Goal: Transaction & Acquisition: Purchase product/service

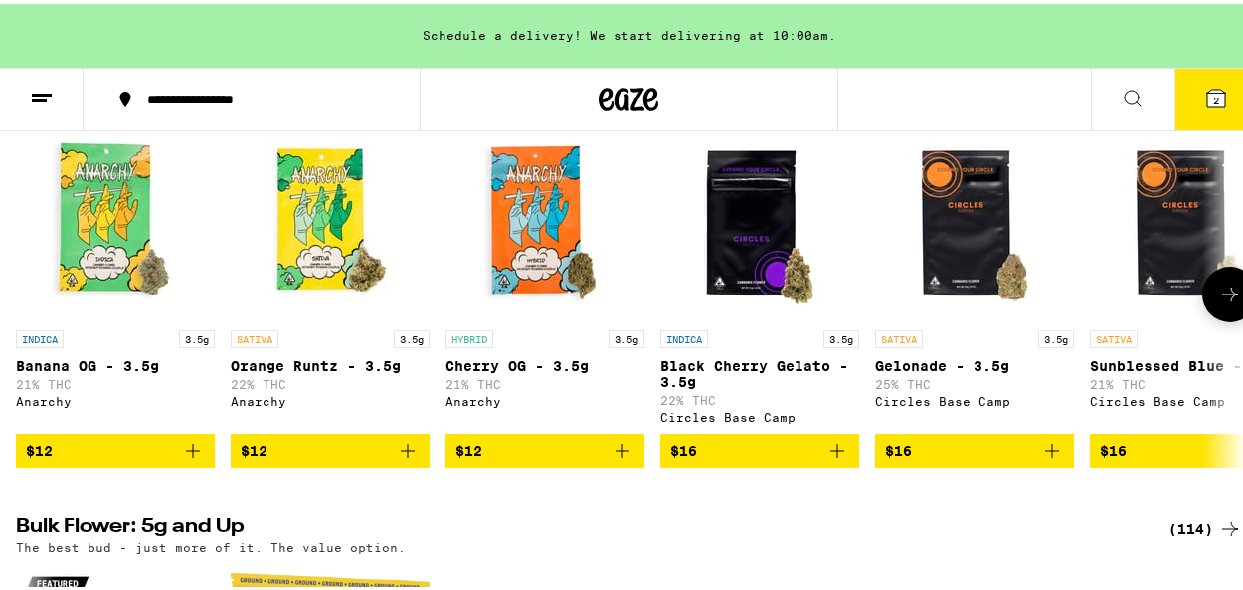
scroll to position [2116, 0]
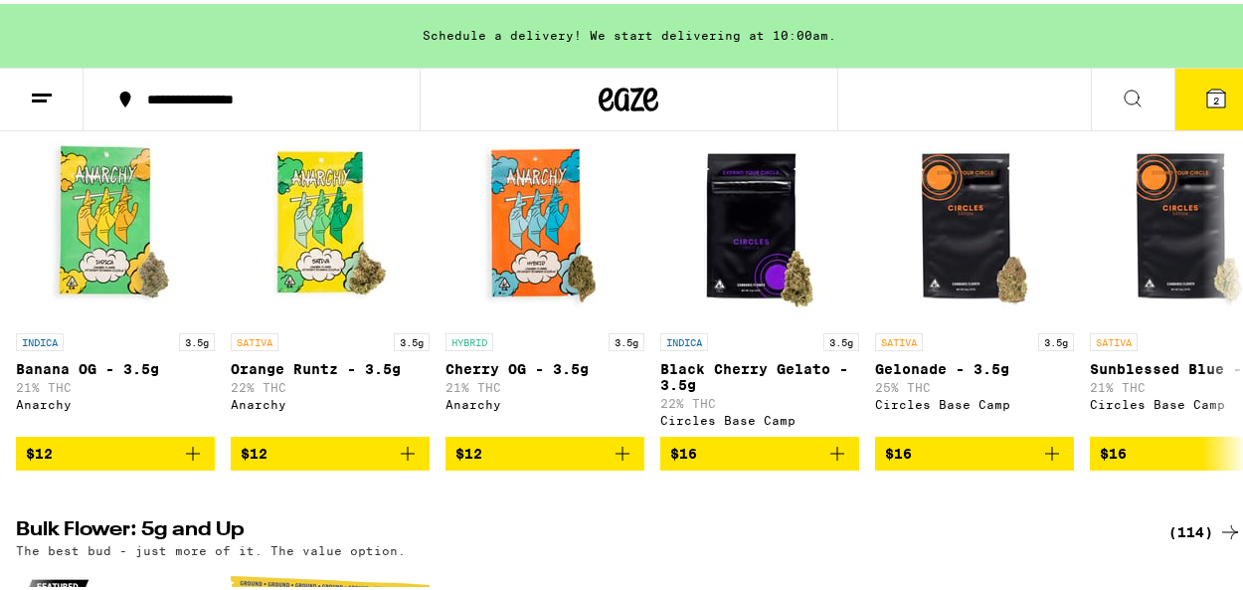
click at [1213, 110] on div "The best bud - 1g and 4g flower. Roll it up or pack into your preferred smoking…" at bounding box center [629, 103] width 1226 height 13
click at [1191, 97] on div "(72)" at bounding box center [1209, 86] width 65 height 24
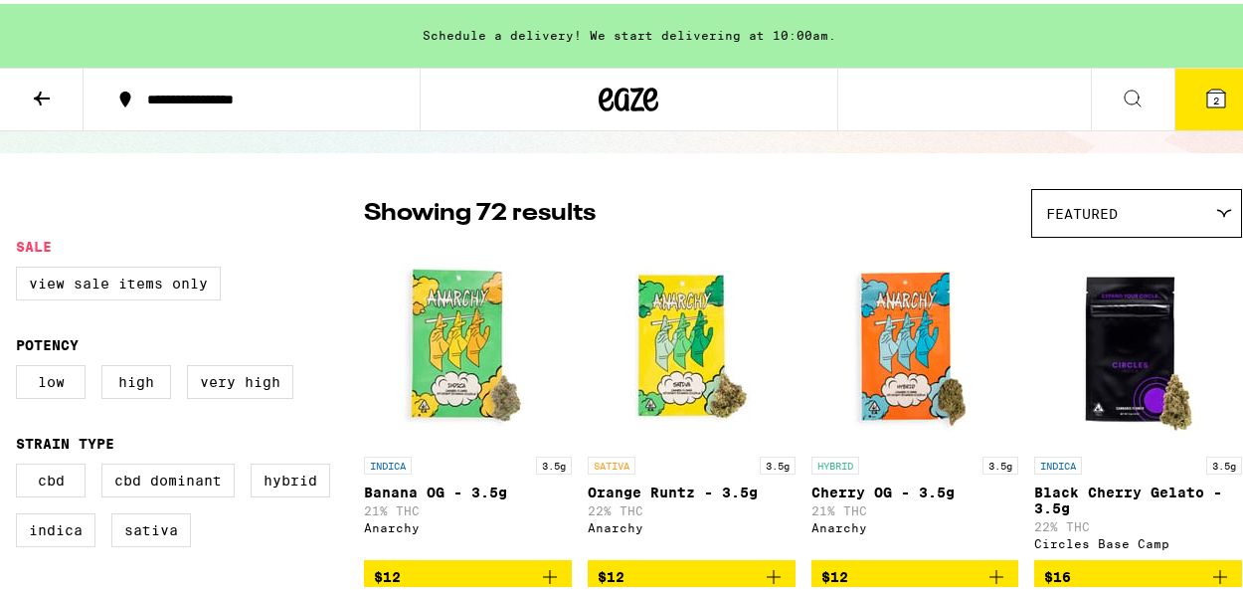
scroll to position [114, 0]
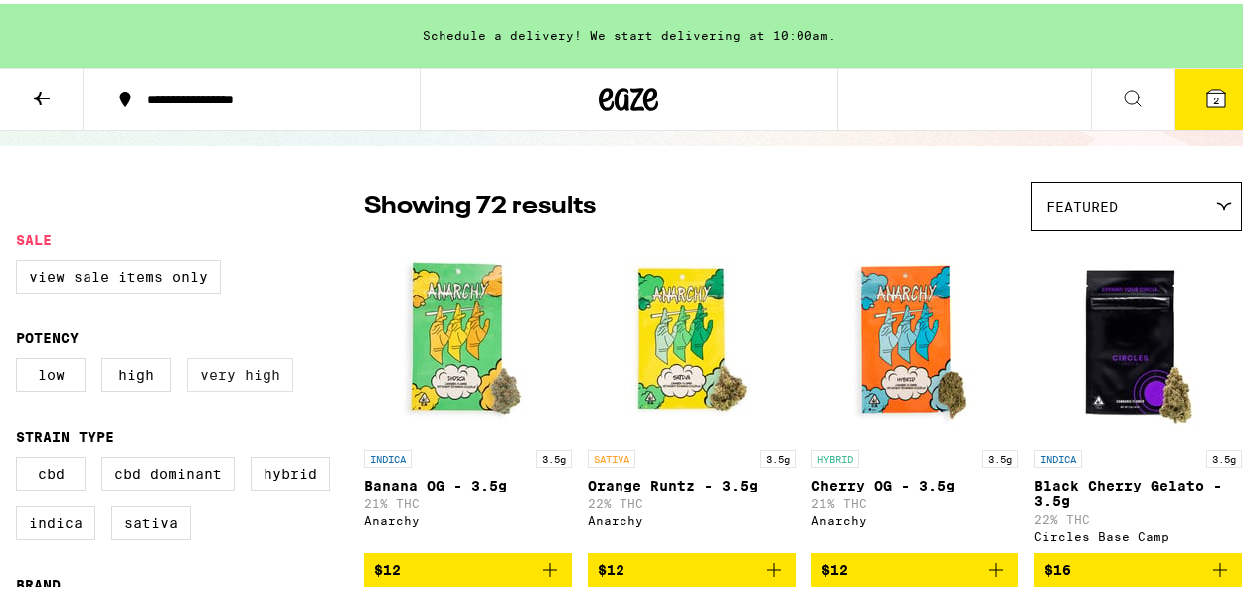
click at [219, 388] on label "Very High" at bounding box center [240, 371] width 106 height 34
click at [21, 358] on input "Very High" at bounding box center [20, 357] width 1 height 1
checkbox input "true"
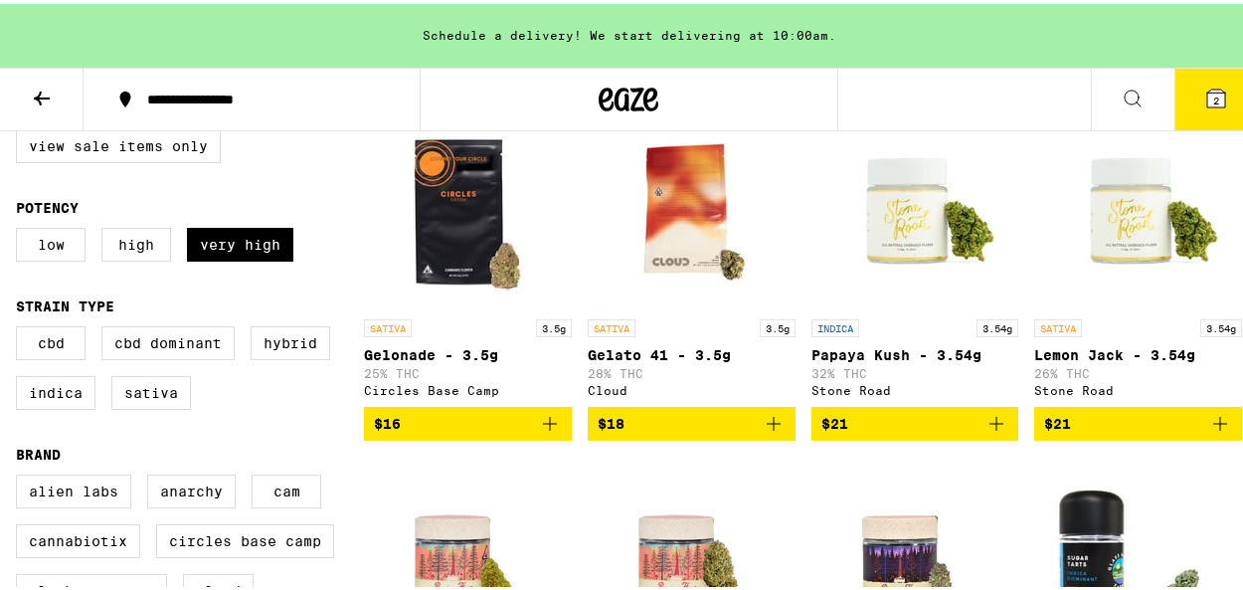
scroll to position [232, 0]
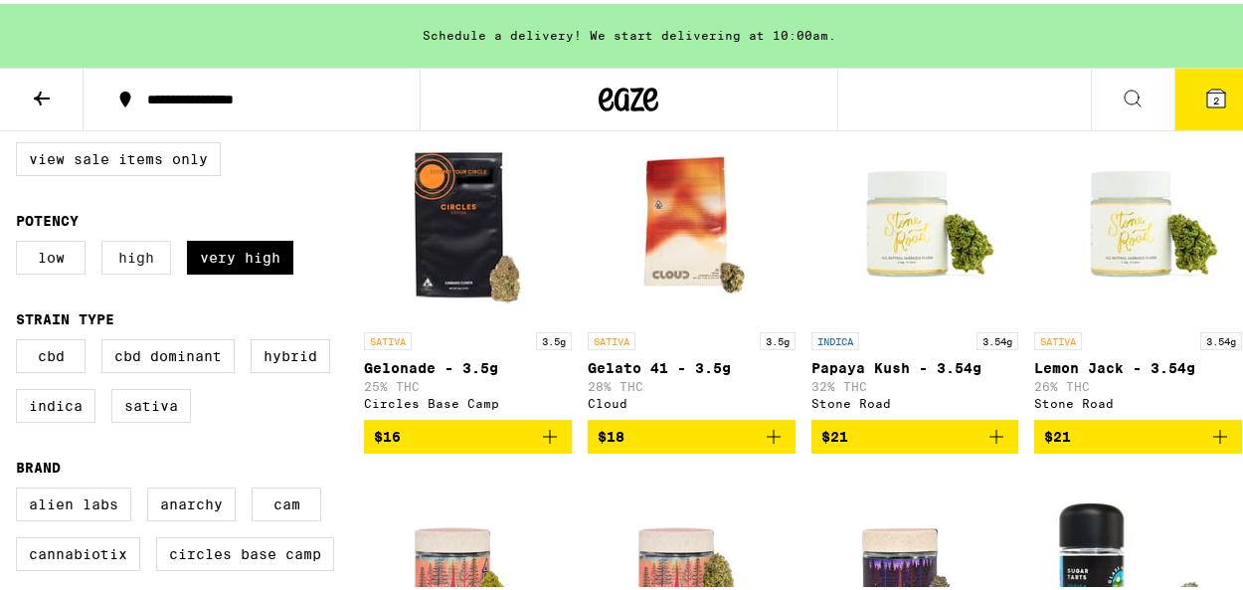
click at [105, 269] on label "High" at bounding box center [136, 254] width 70 height 34
click at [21, 241] on input "High" at bounding box center [20, 240] width 1 height 1
checkbox input "true"
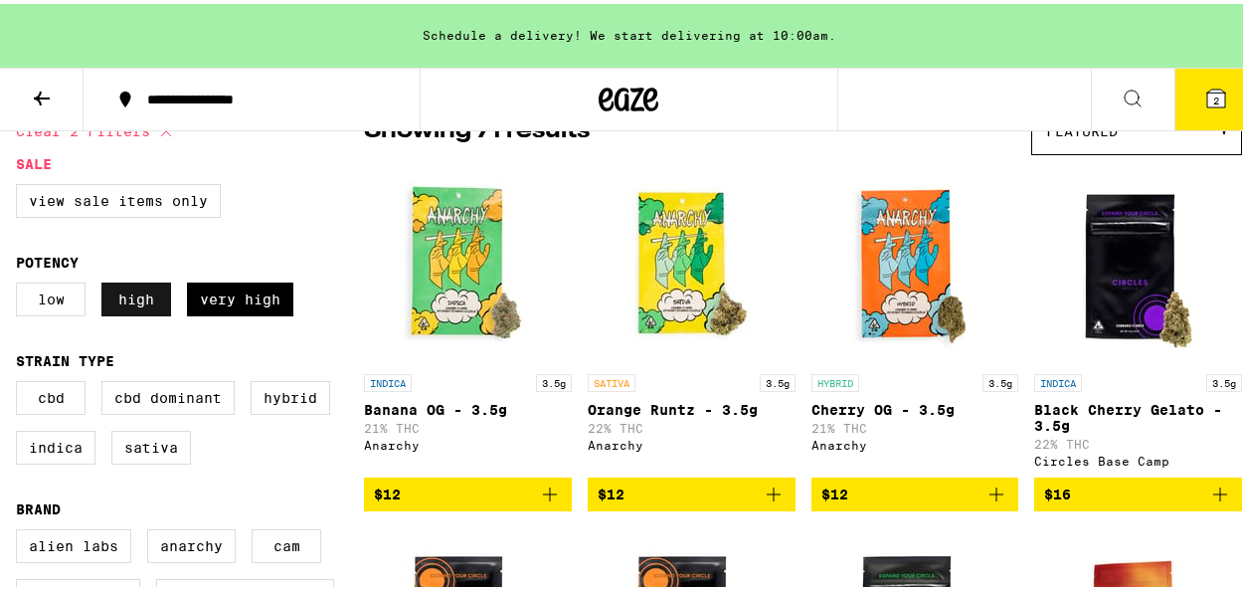
scroll to position [200, 0]
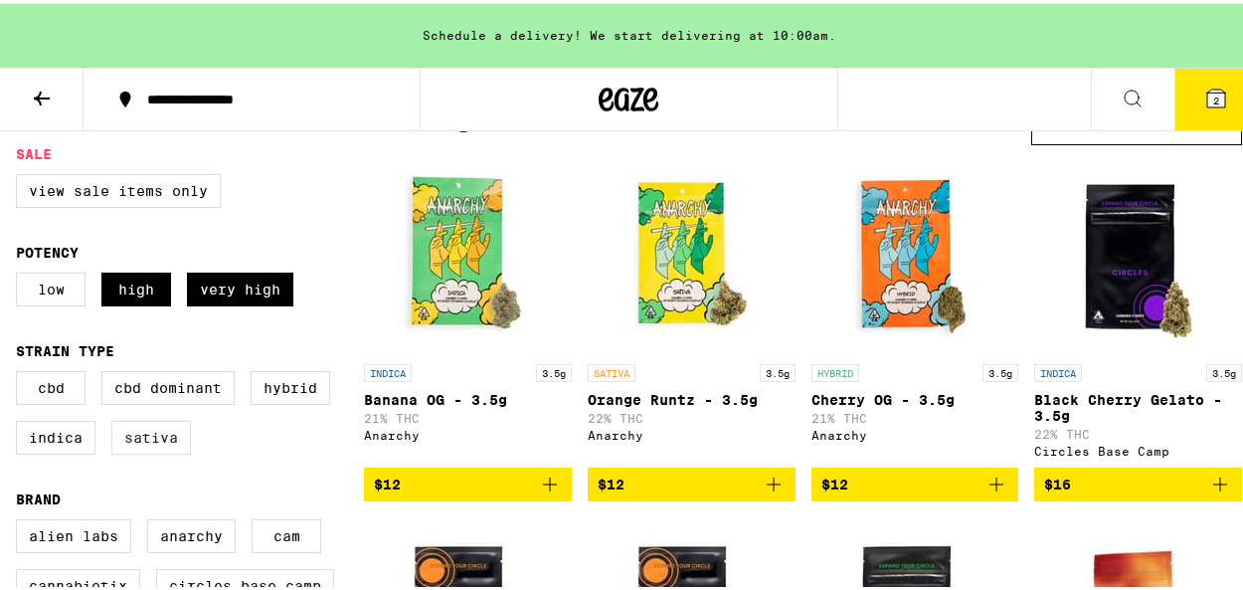
click at [151, 437] on label "Sativa" at bounding box center [151, 434] width 80 height 34
click at [21, 371] on input "Sativa" at bounding box center [20, 370] width 1 height 1
checkbox input "true"
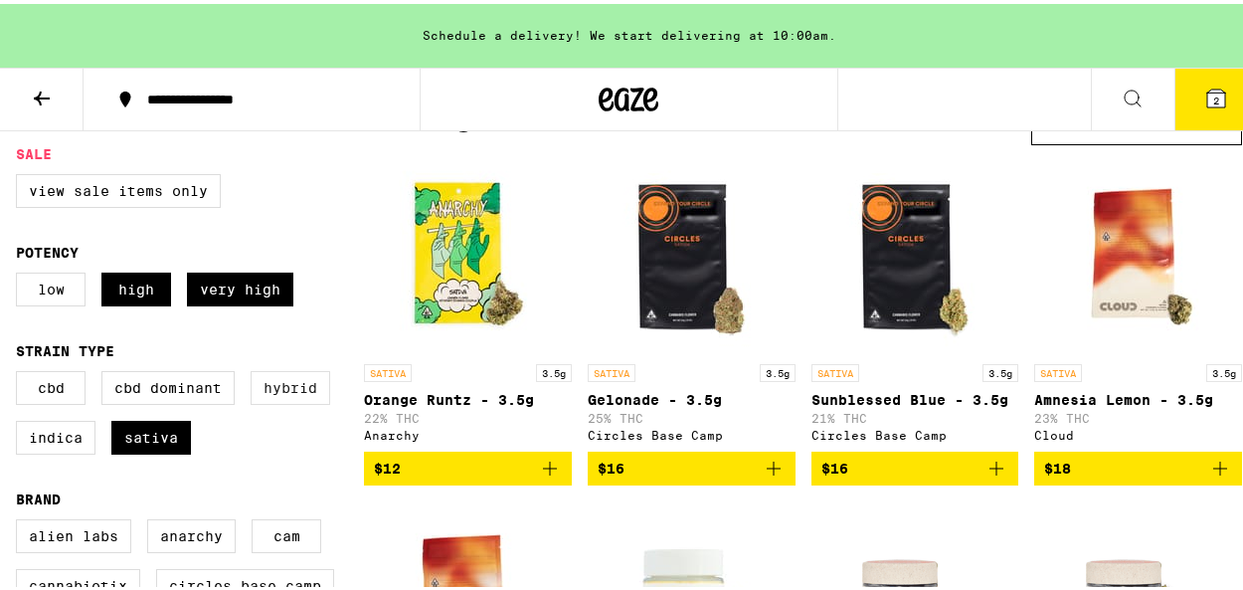
click at [298, 398] on label "Hybrid" at bounding box center [291, 384] width 80 height 34
click at [21, 371] on input "Hybrid" at bounding box center [20, 370] width 1 height 1
checkbox input "true"
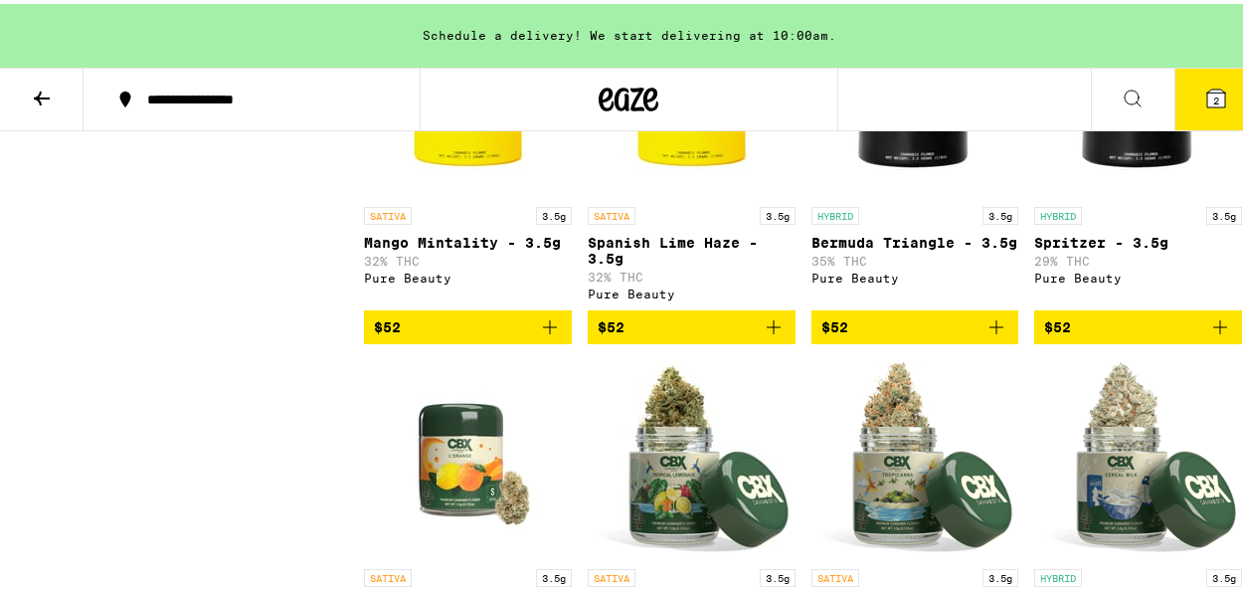
scroll to position [3546, 0]
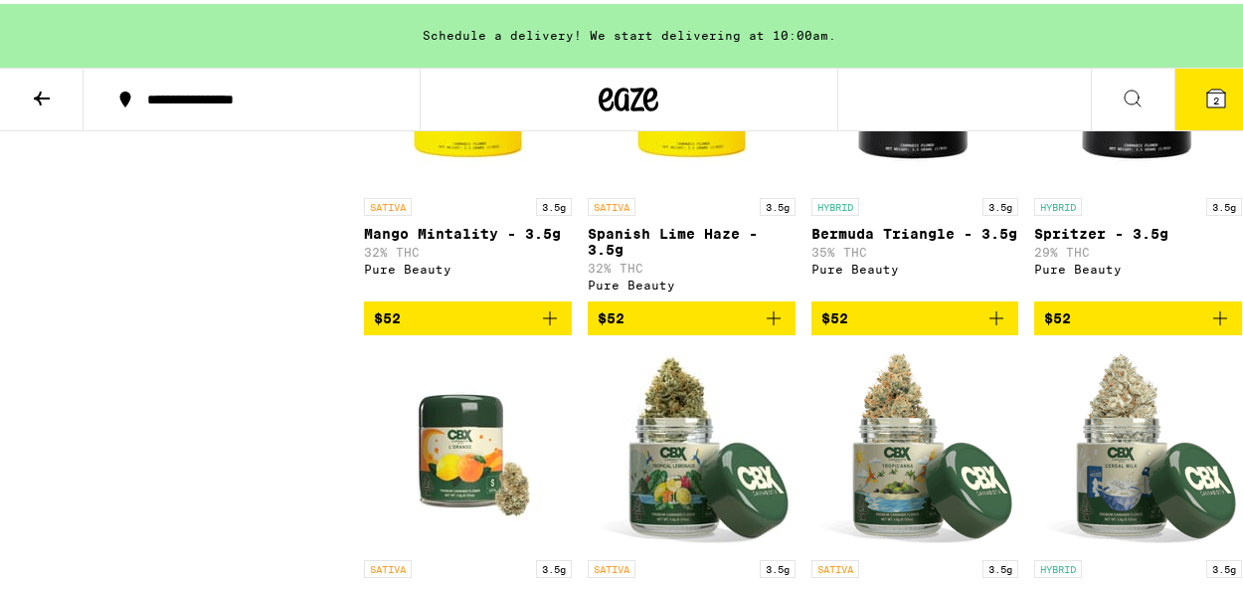
click at [991, 326] on icon "Add to bag" at bounding box center [996, 314] width 24 height 24
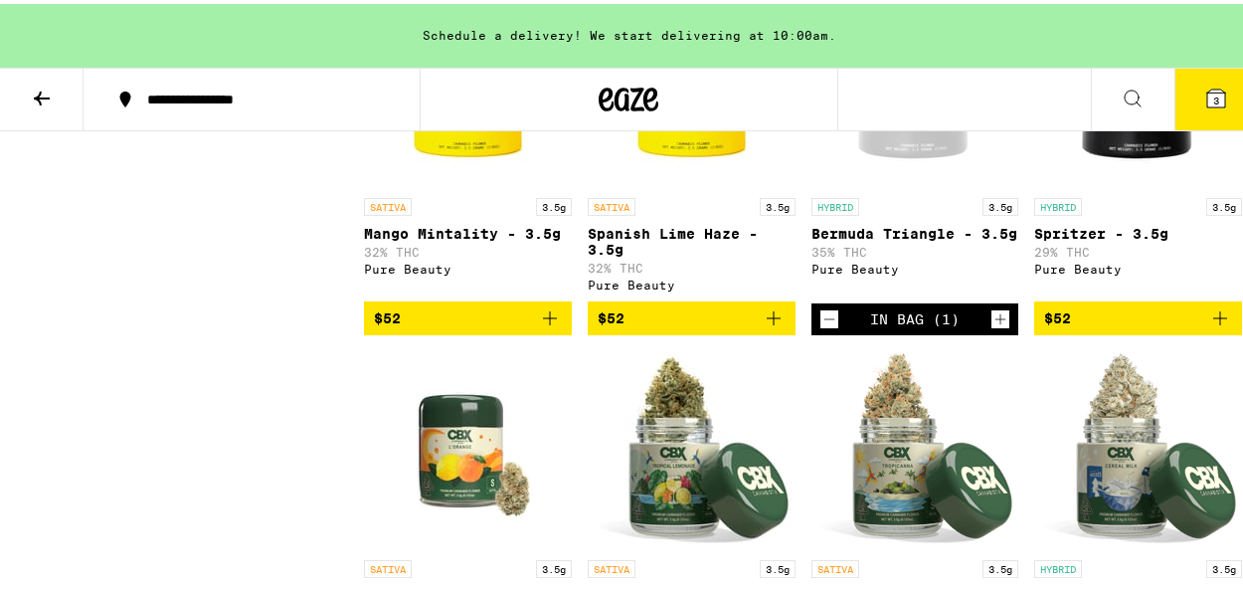
click at [1173, 139] on img "Open page for Spritzer - 3.5g from Pure Beauty" at bounding box center [1138, 84] width 199 height 199
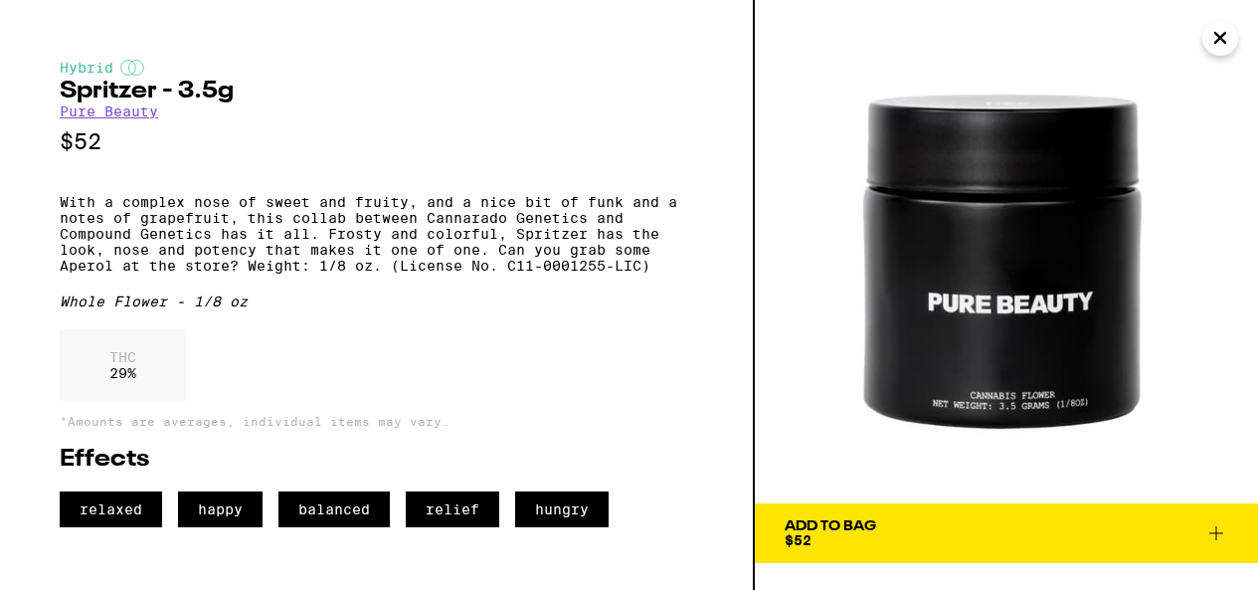
click at [1216, 35] on icon "Close" at bounding box center [1220, 38] width 10 height 10
